Goal: Information Seeking & Learning: Learn about a topic

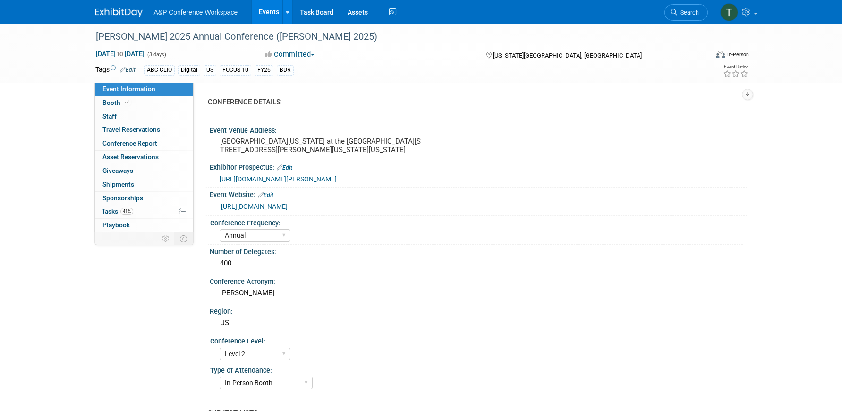
select select "Annual"
select select "Level 2"
select select "In-Person Booth"
select select "Library & Information Science"
select select "Bloomsbury Libraries Unlimited"
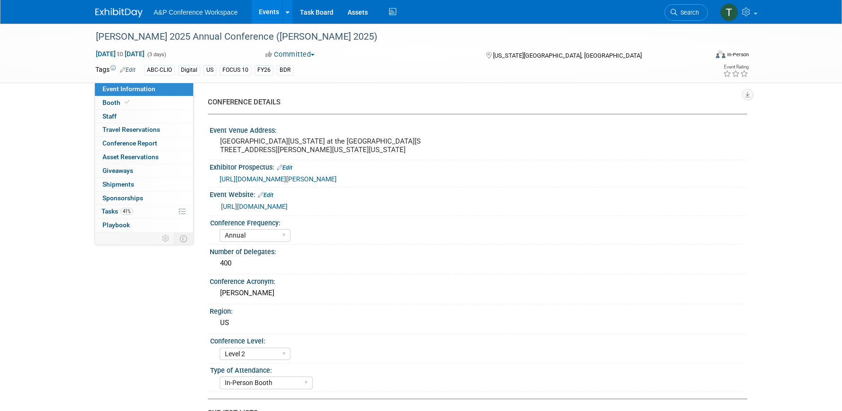
select select "[PERSON_NAME]"
select select "Brand/Subject Presence​"
click at [688, 14] on span "Search" at bounding box center [688, 12] width 22 height 7
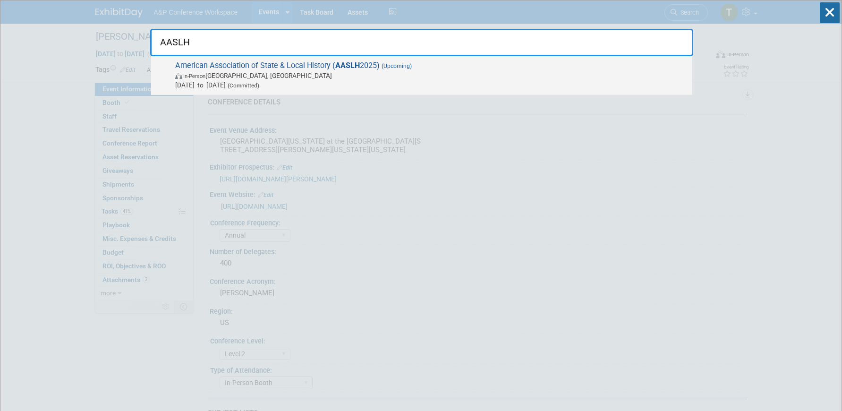
type input "AASLH"
click at [457, 83] on span "Sep 10, 2025 to Sep 13, 2025 (Committed)" at bounding box center [431, 84] width 512 height 9
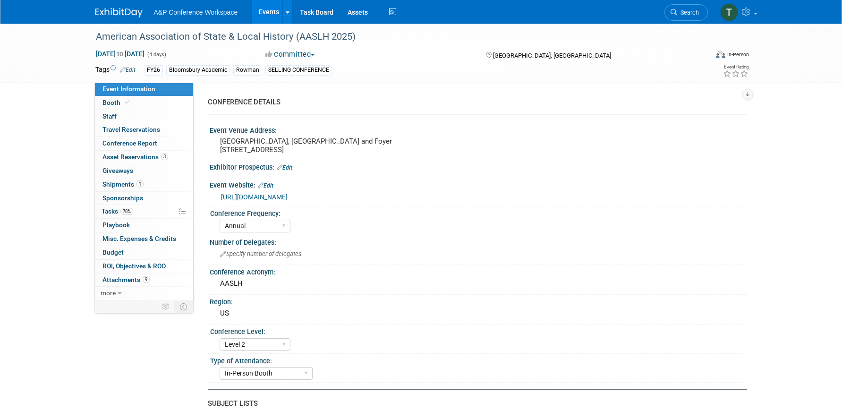
select select "Annual"
select select "Level 2"
select select "In-Person Booth"
select select "Museum Professionals"
select select "Bloomsbury Academic"
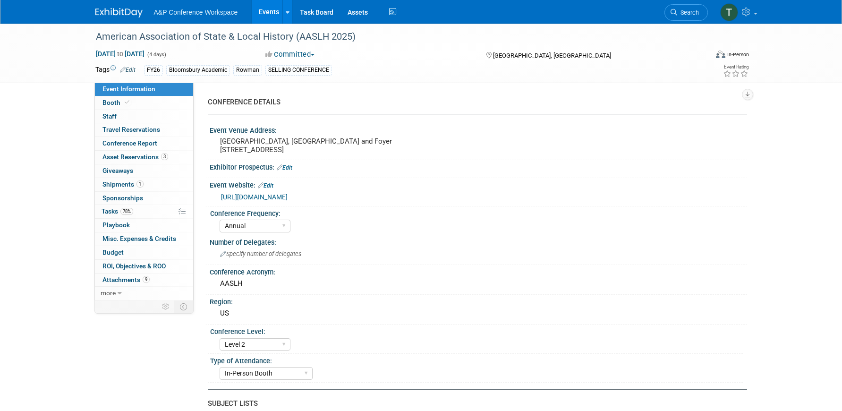
select select "[PERSON_NAME]"
select select "Brand/Subject Presence​"
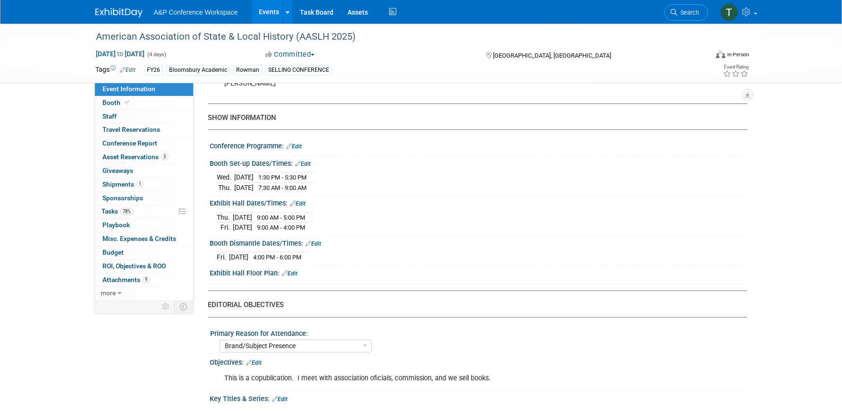
scroll to position [667, 0]
drag, startPoint x: 217, startPoint y: 192, endPoint x: 327, endPoint y: 190, distance: 110.0
click at [314, 182] on tr "[DATE] 1:30 PM - 5:30 PM" at bounding box center [265, 177] width 97 height 10
copy tr "[DATE] 1:30 PM - 5:30 PM"
